Goal: Navigation & Orientation: Go to known website

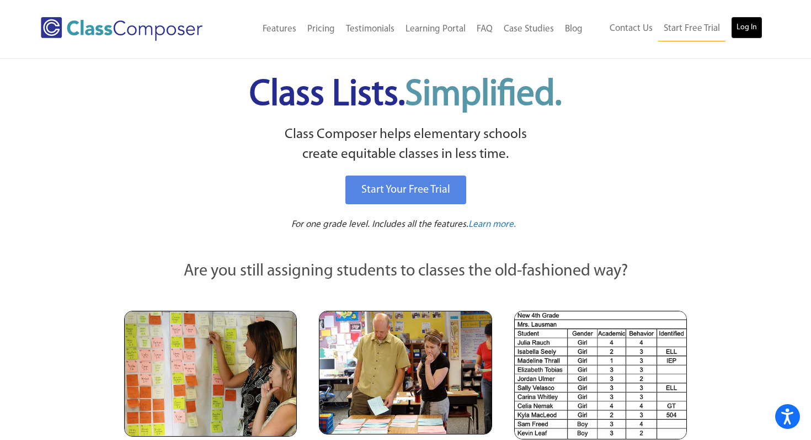
click at [751, 25] on link "Log In" at bounding box center [746, 28] width 31 height 22
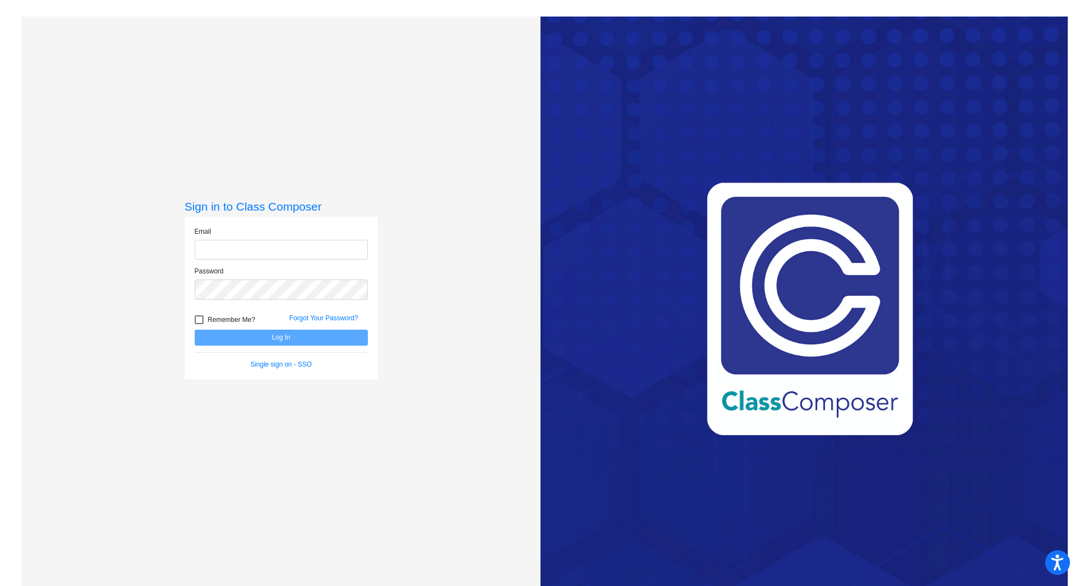
type input "[EMAIL_ADDRESS][DOMAIN_NAME]"
click at [297, 340] on button "Log In" at bounding box center [281, 338] width 173 height 16
